Goal: Navigation & Orientation: Find specific page/section

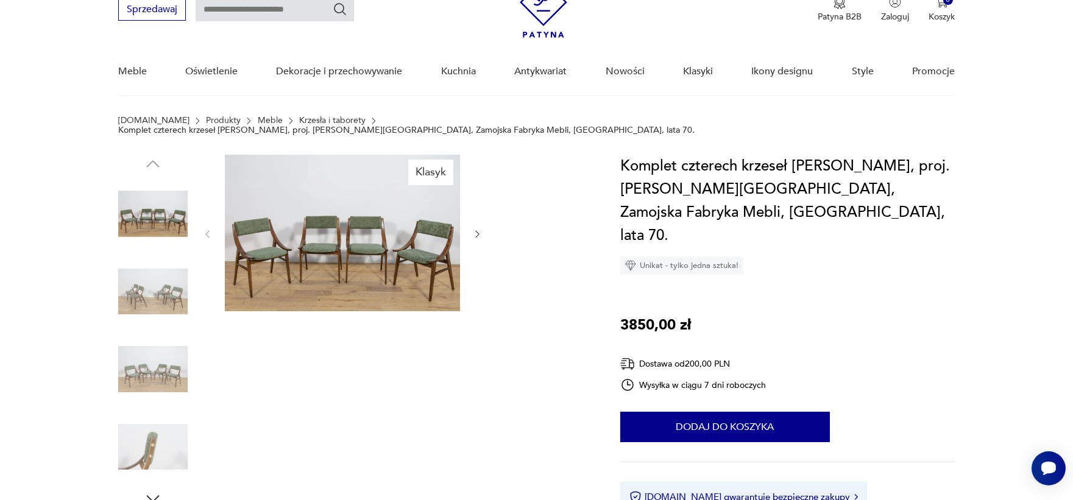
scroll to position [90, 0]
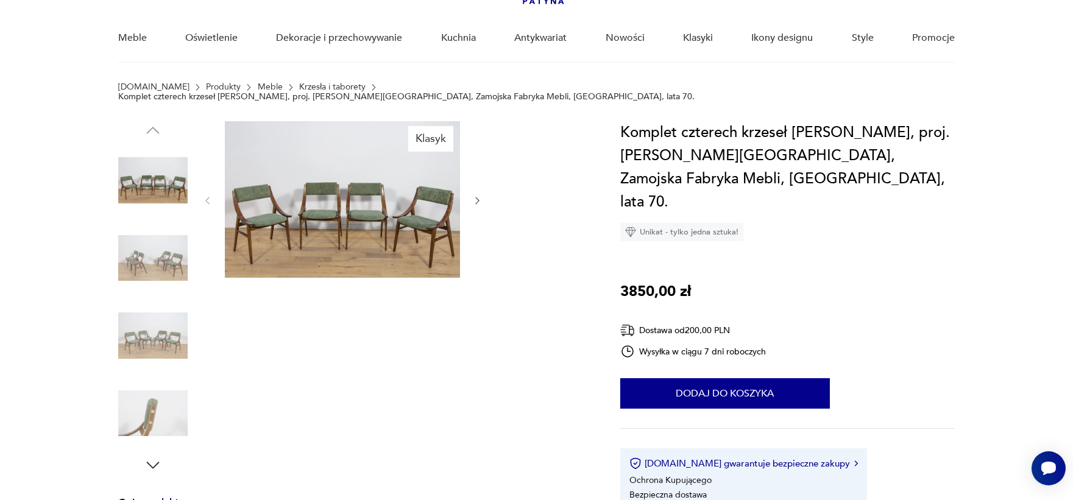
click at [823, 142] on h1 "Komplet czterech krzeseł [PERSON_NAME], proj. [PERSON_NAME][GEOGRAPHIC_DATA], Z…" at bounding box center [787, 167] width 334 height 93
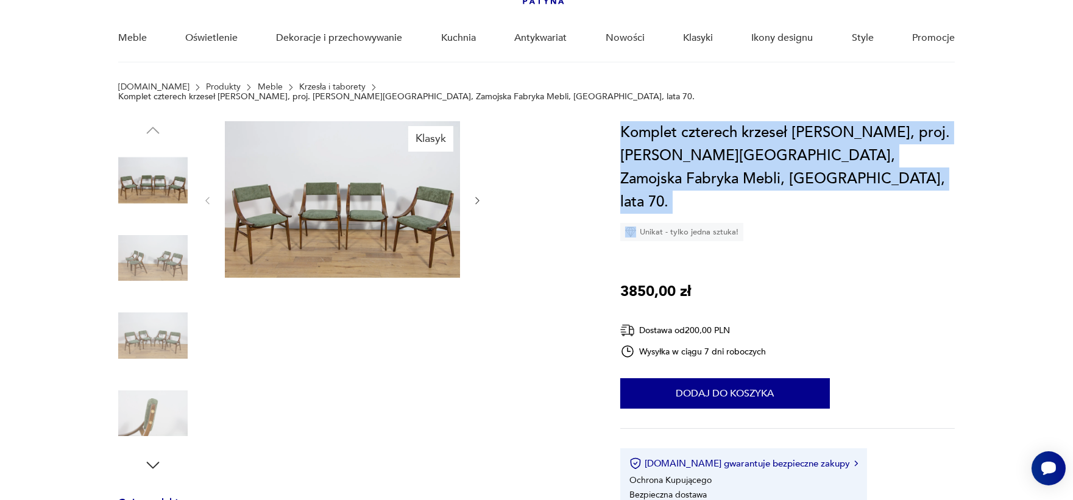
click at [823, 142] on h1 "Komplet czterech krzeseł [PERSON_NAME], proj. [PERSON_NAME][GEOGRAPHIC_DATA], Z…" at bounding box center [787, 167] width 334 height 93
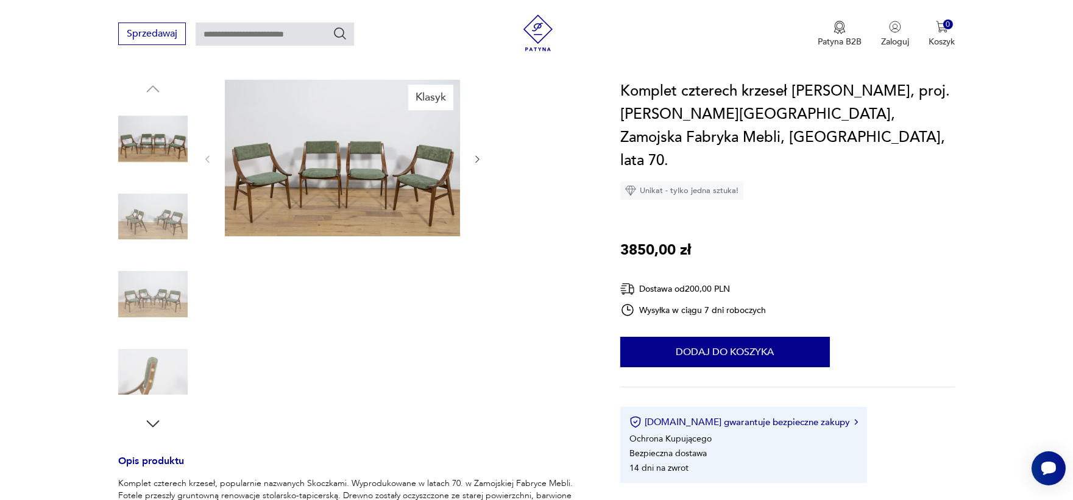
scroll to position [161, 0]
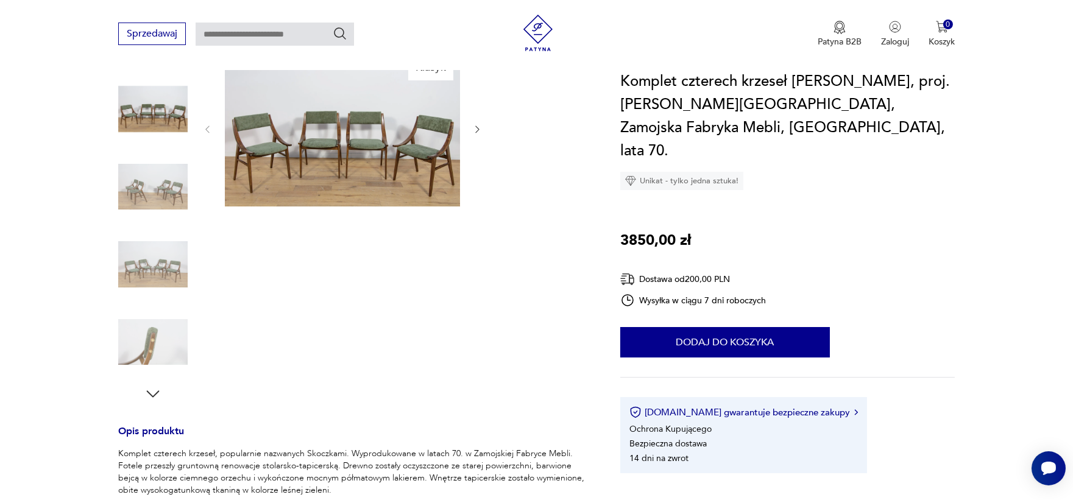
click at [163, 167] on img at bounding box center [152, 186] width 69 height 69
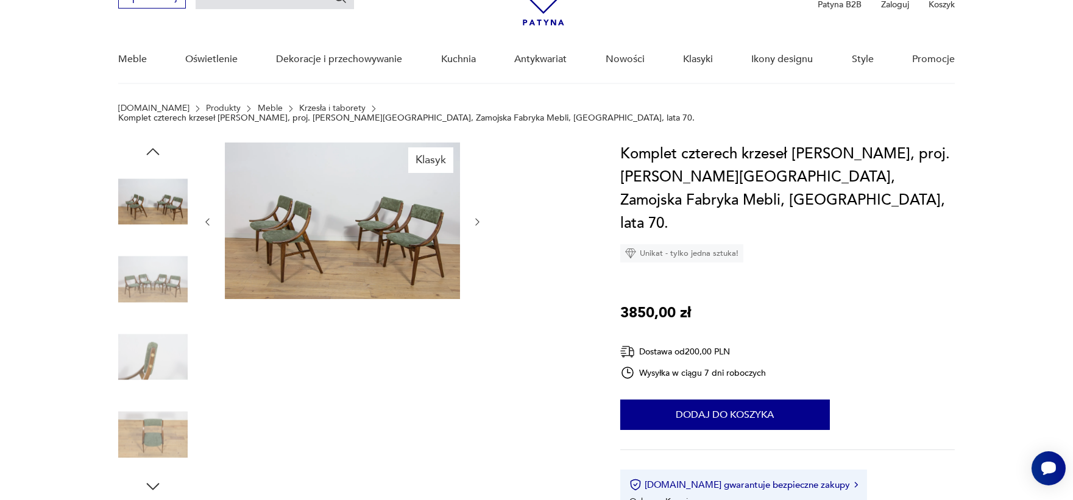
scroll to position [49, 0]
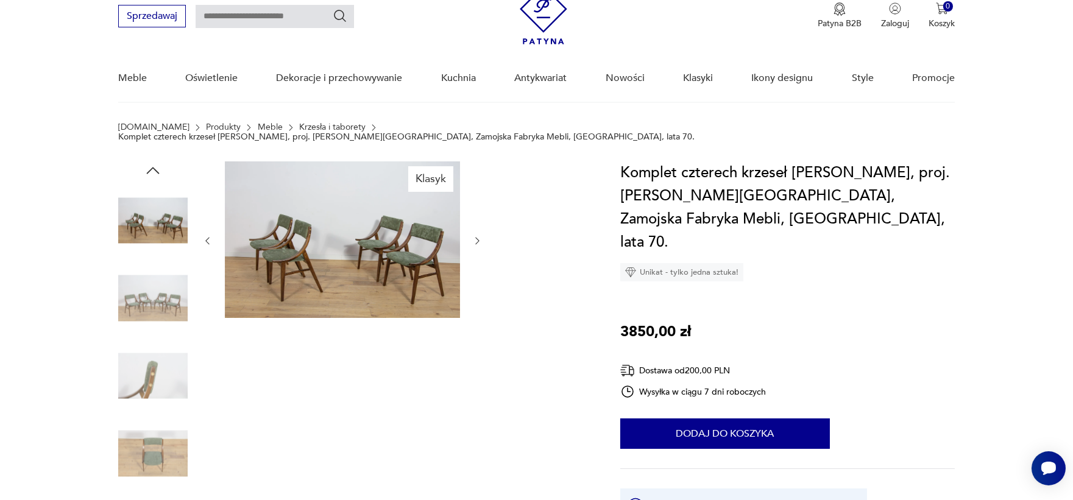
click at [162, 286] on img at bounding box center [152, 298] width 69 height 69
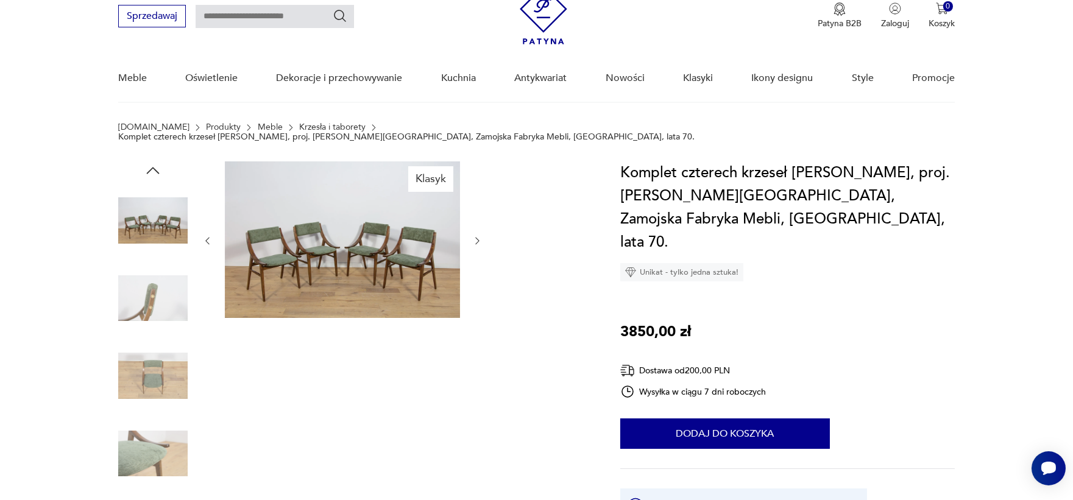
click at [328, 128] on link "Krzesła i taborety" at bounding box center [332, 127] width 66 height 10
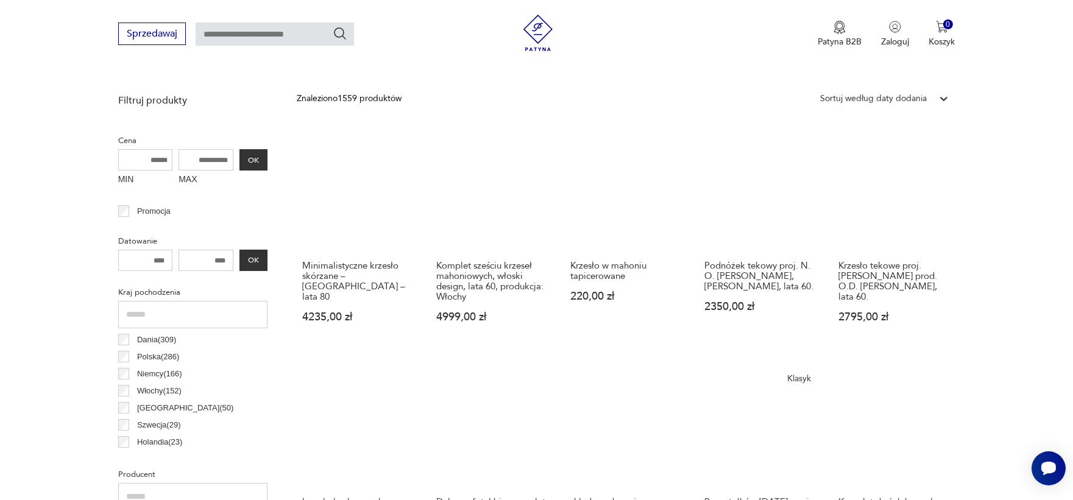
scroll to position [412, 0]
